Goal: Navigation & Orientation: Find specific page/section

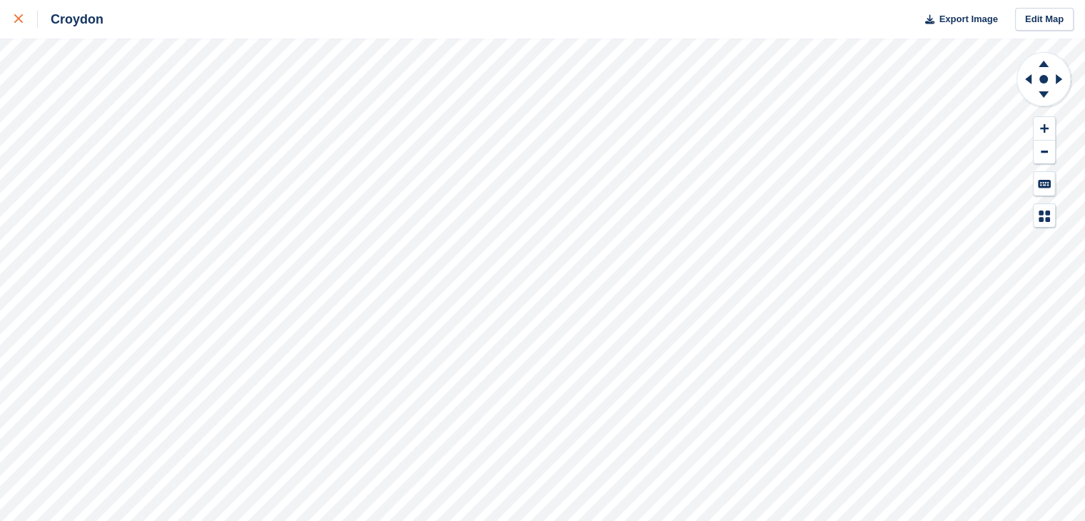
click at [17, 25] on div at bounding box center [26, 19] width 24 height 17
